Goal: Task Accomplishment & Management: Manage account settings

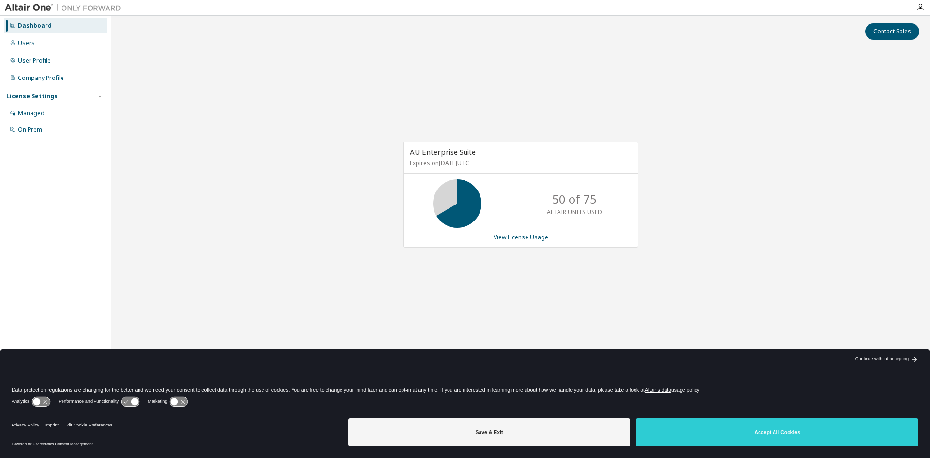
click at [131, 402] on icon at bounding box center [134, 401] width 7 height 7
click at [530, 235] on link "View License Usage" at bounding box center [520, 237] width 55 height 8
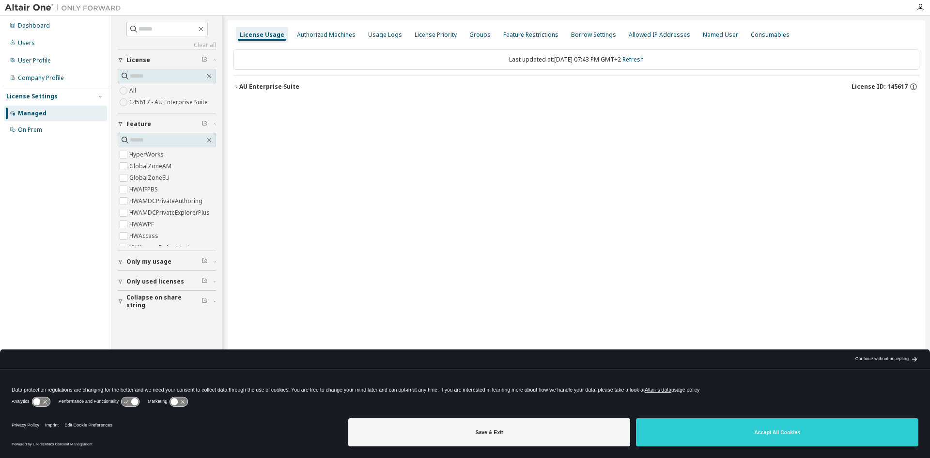
click at [268, 86] on div "AU Enterprise Suite" at bounding box center [269, 87] width 60 height 8
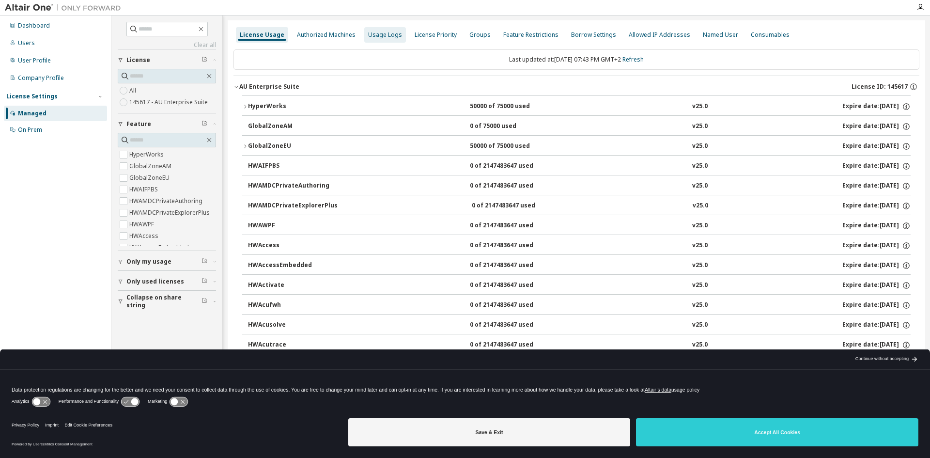
click at [376, 36] on div "Usage Logs" at bounding box center [385, 35] width 34 height 8
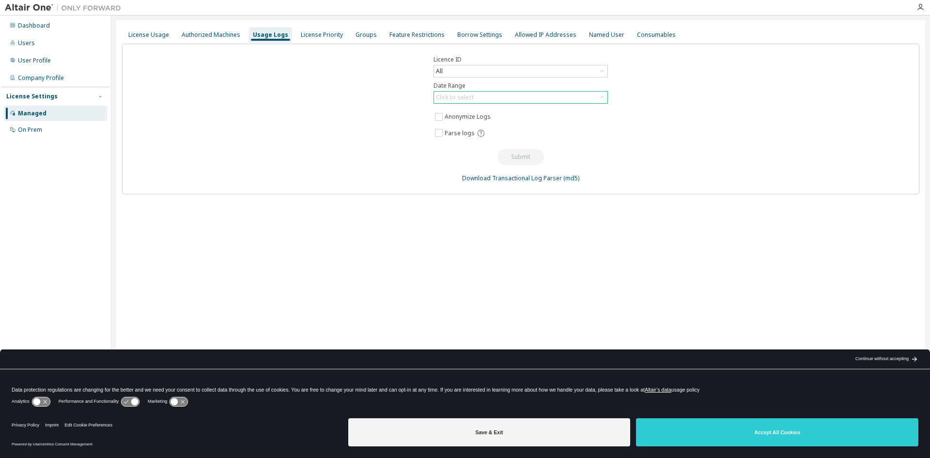
click at [461, 96] on div "Click to select" at bounding box center [455, 97] width 38 height 8
click at [488, 125] on li "Last 30 days" at bounding box center [519, 124] width 171 height 13
click at [528, 157] on button "Submit" at bounding box center [520, 157] width 46 height 16
click at [219, 35] on div "Authorized Machines" at bounding box center [211, 35] width 59 height 8
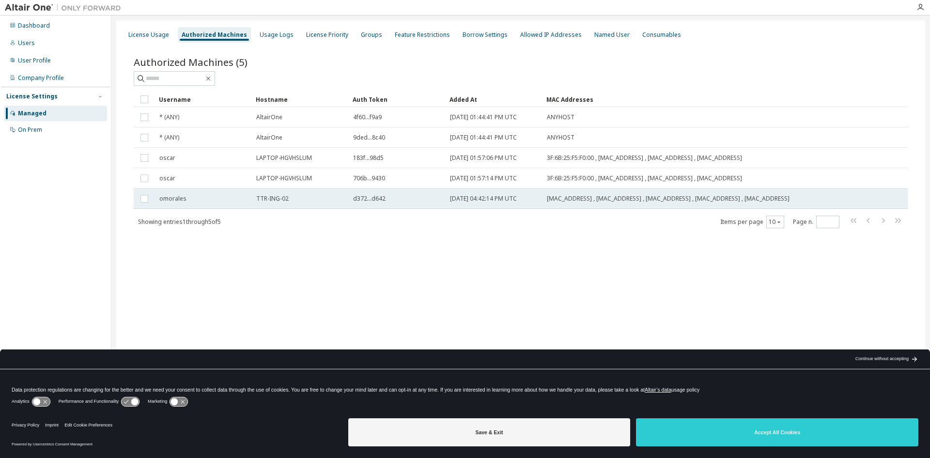
click at [291, 199] on div "TTR-ING-02" at bounding box center [300, 199] width 88 height 8
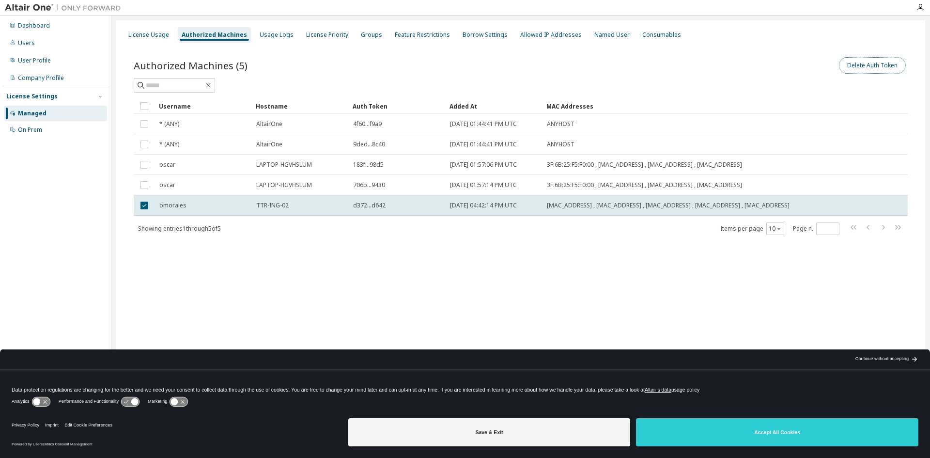
click at [889, 67] on button "Delete Auth Token" at bounding box center [872, 65] width 67 height 16
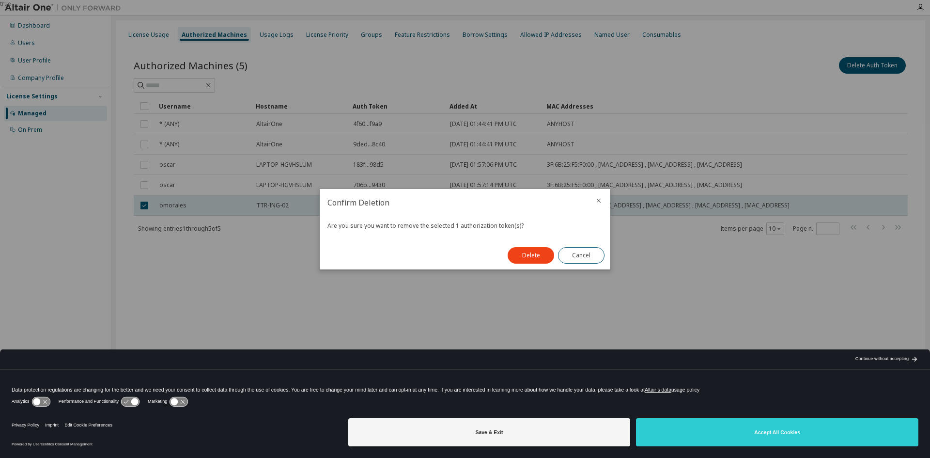
click at [538, 263] on div "Delete Cancel" at bounding box center [556, 255] width 108 height 28
click at [535, 256] on button "Delete" at bounding box center [530, 255] width 46 height 16
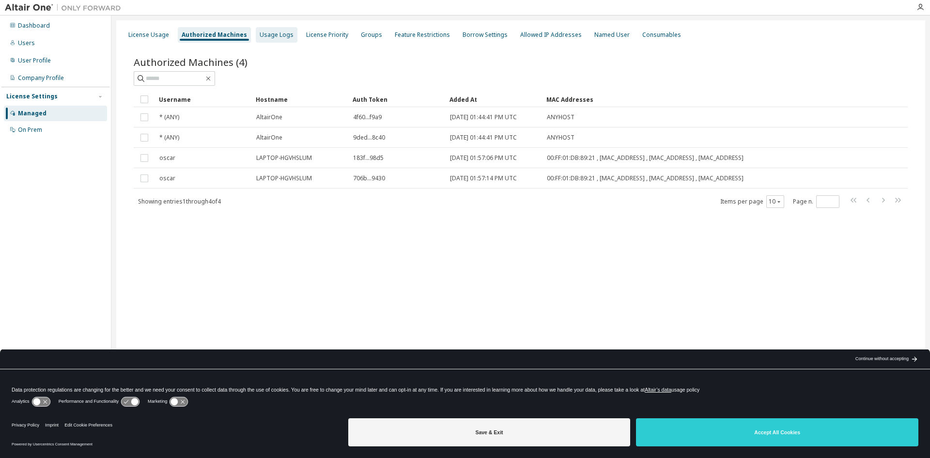
click at [270, 32] on div "Usage Logs" at bounding box center [277, 35] width 34 height 8
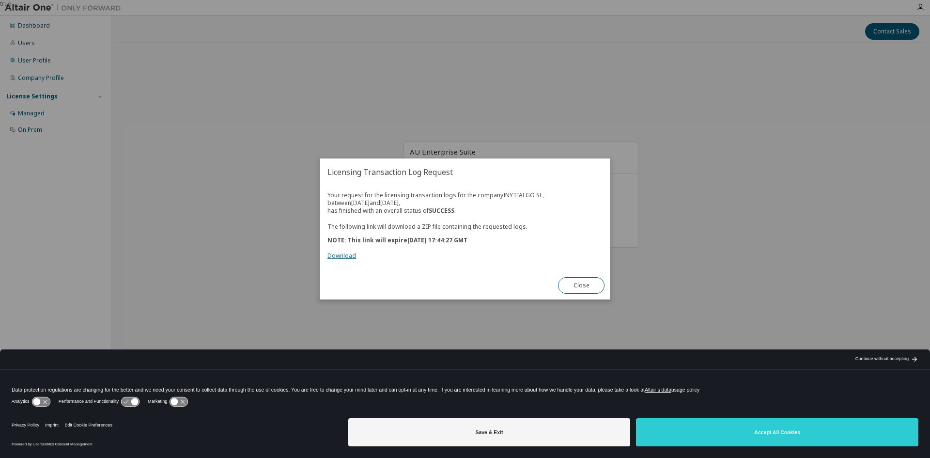
click at [340, 252] on link "Download" at bounding box center [341, 255] width 29 height 8
click at [590, 280] on button "Close" at bounding box center [581, 285] width 46 height 16
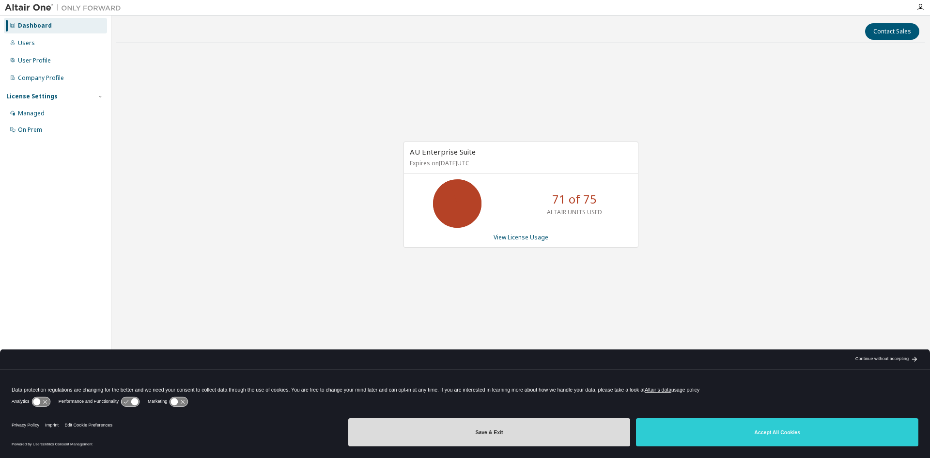
click at [525, 438] on button "Save & Exit" at bounding box center [489, 432] width 282 height 28
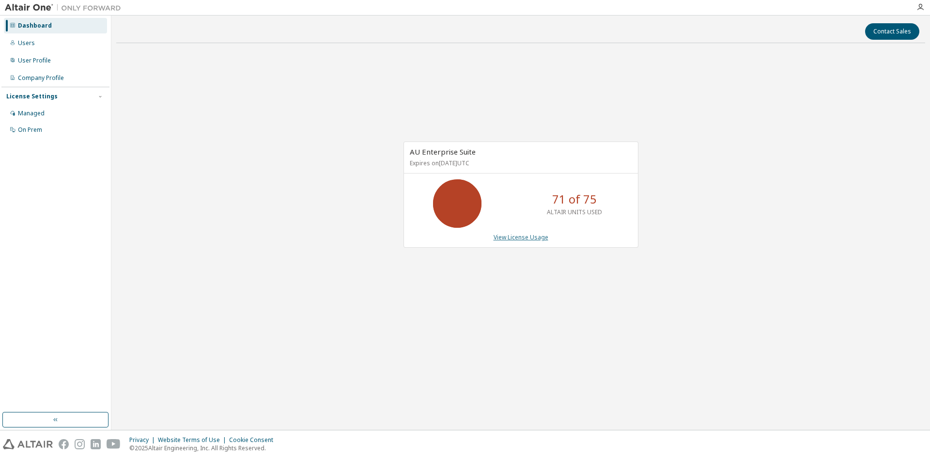
click at [507, 238] on link "View License Usage" at bounding box center [520, 237] width 55 height 8
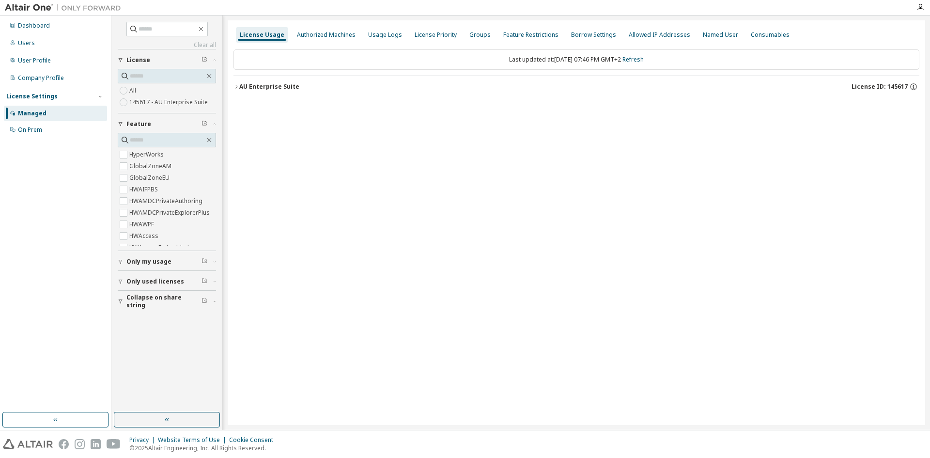
click at [239, 86] on div "AU Enterprise Suite" at bounding box center [269, 87] width 60 height 8
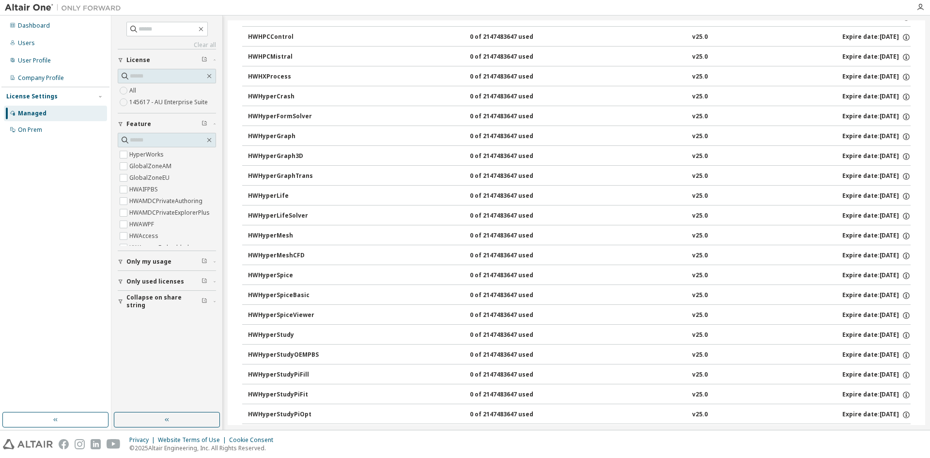
scroll to position [2014, 0]
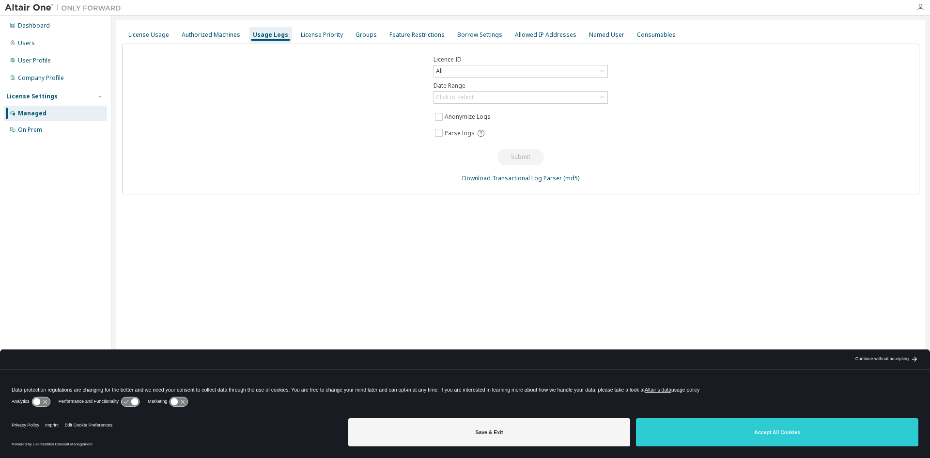
click at [922, 5] on icon "button" at bounding box center [920, 7] width 8 height 8
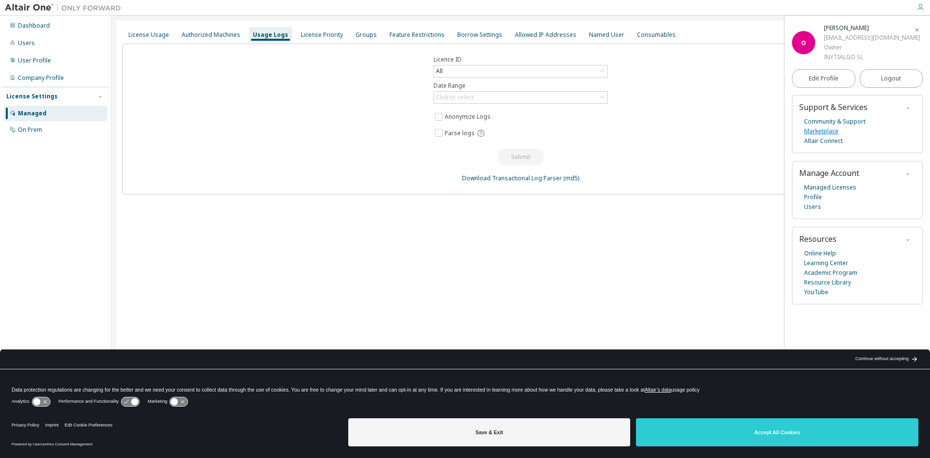
click at [826, 132] on link "Marketplace" at bounding box center [821, 131] width 34 height 10
